Goal: Ask a question

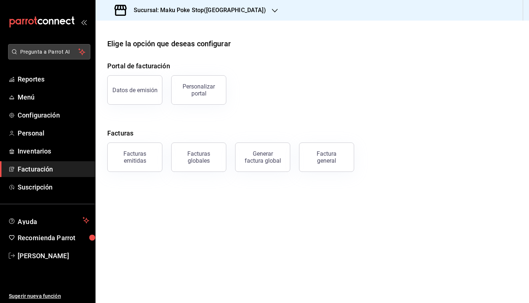
click at [64, 47] on button "Pregunta a Parrot AI" at bounding box center [49, 51] width 82 height 15
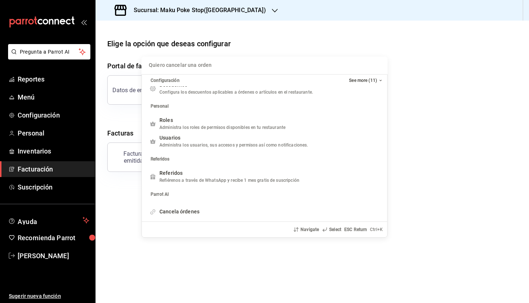
scroll to position [141, 0]
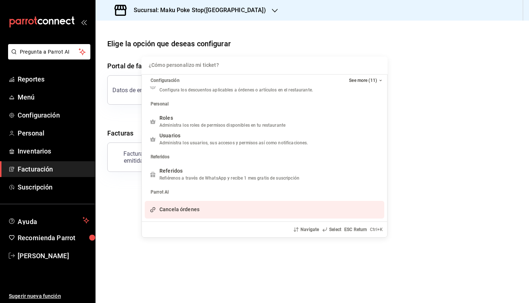
click at [315, 44] on div "¿Cómo personalizo mi ticket? Configuración See more (11) Ventas Venta de artícu…" at bounding box center [264, 151] width 529 height 303
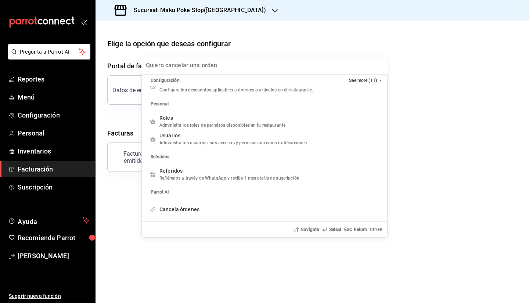
scroll to position [123, 0]
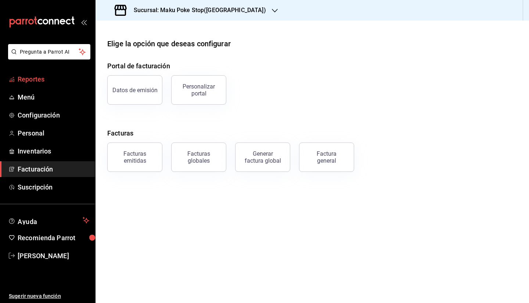
click at [49, 83] on span "Reportes" at bounding box center [54, 79] width 72 height 10
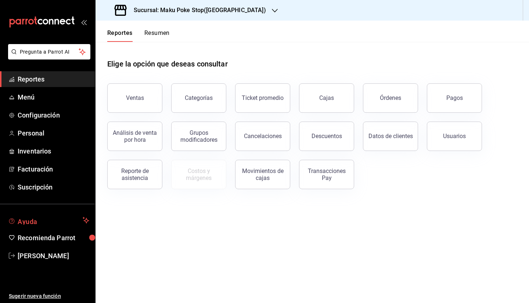
click at [41, 224] on span "Ayuda" at bounding box center [49, 220] width 62 height 9
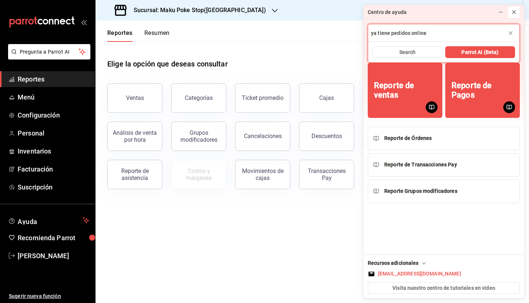
type input "ya tiene pedidos online"
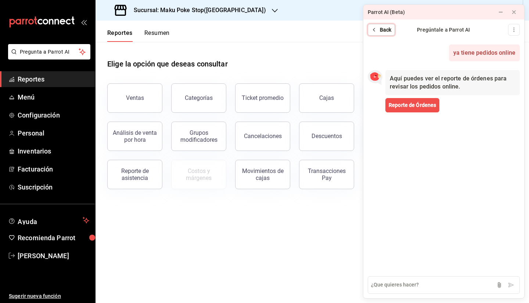
click at [384, 27] on span "Back" at bounding box center [386, 30] width 12 height 8
